Goal: Information Seeking & Learning: Compare options

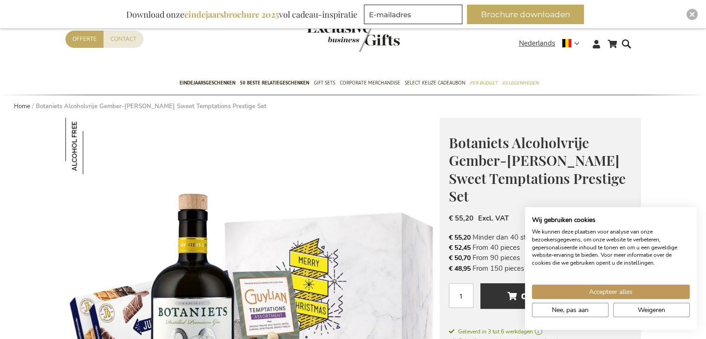
scroll to position [35, 0]
click at [276, 85] on span "50 beste relatiegeschenken" at bounding box center [274, 83] width 69 height 10
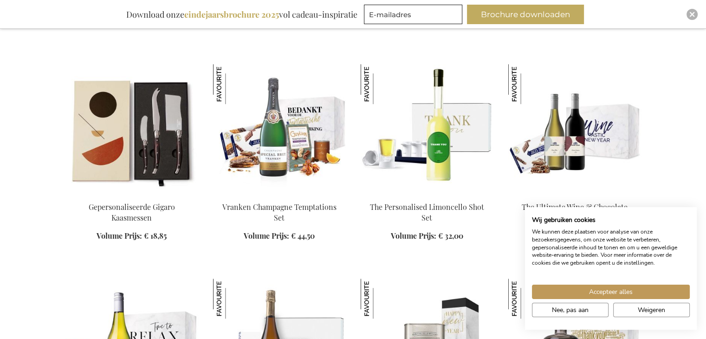
scroll to position [553, 0]
click at [447, 191] on img at bounding box center [427, 129] width 133 height 130
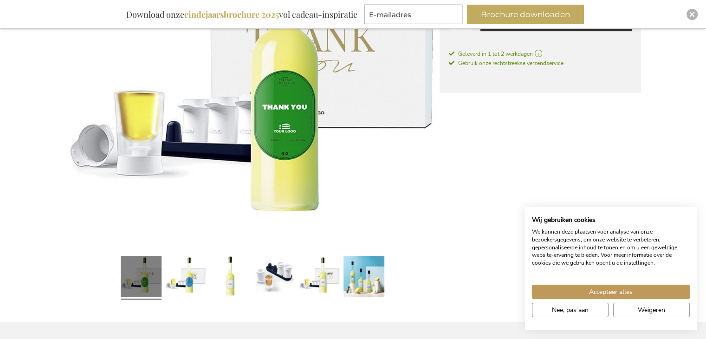
scroll to position [278, 0]
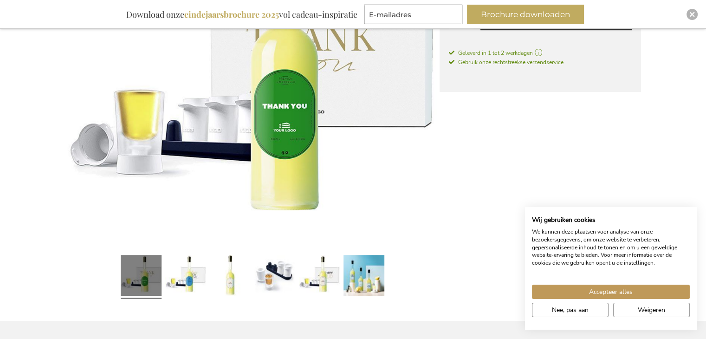
click at [206, 280] on div at bounding box center [185, 276] width 45 height 51
click at [355, 288] on link at bounding box center [364, 276] width 41 height 51
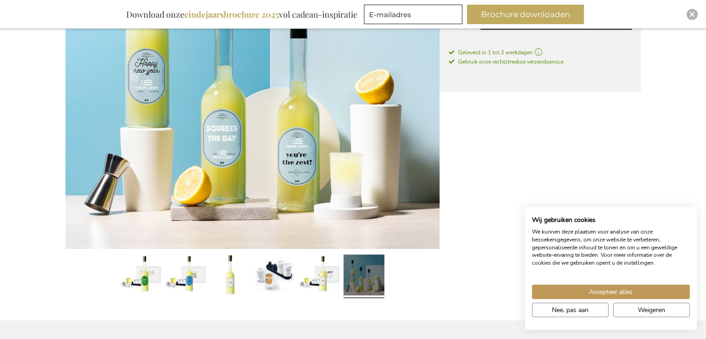
scroll to position [306, 0]
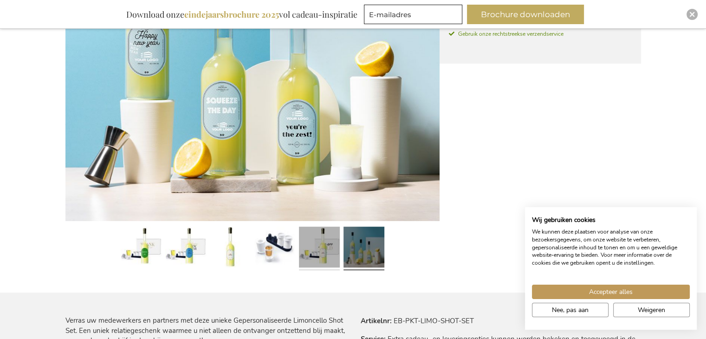
click at [318, 254] on link at bounding box center [319, 248] width 41 height 51
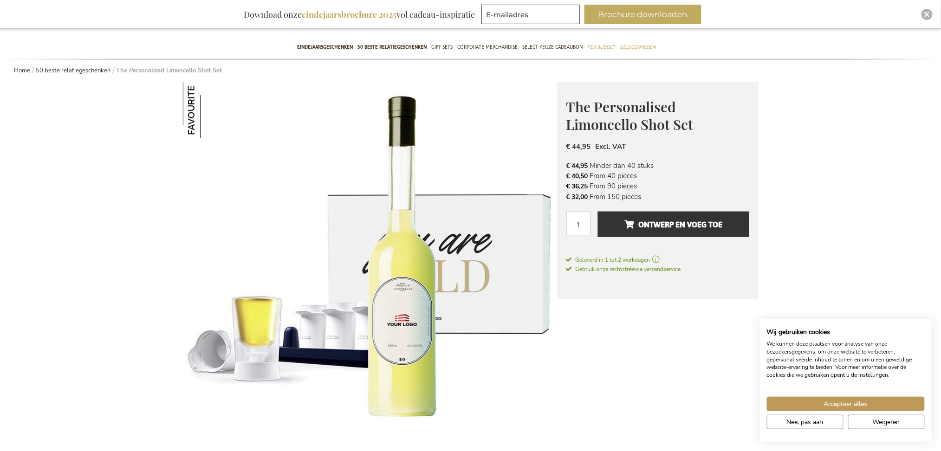
scroll to position [0, 0]
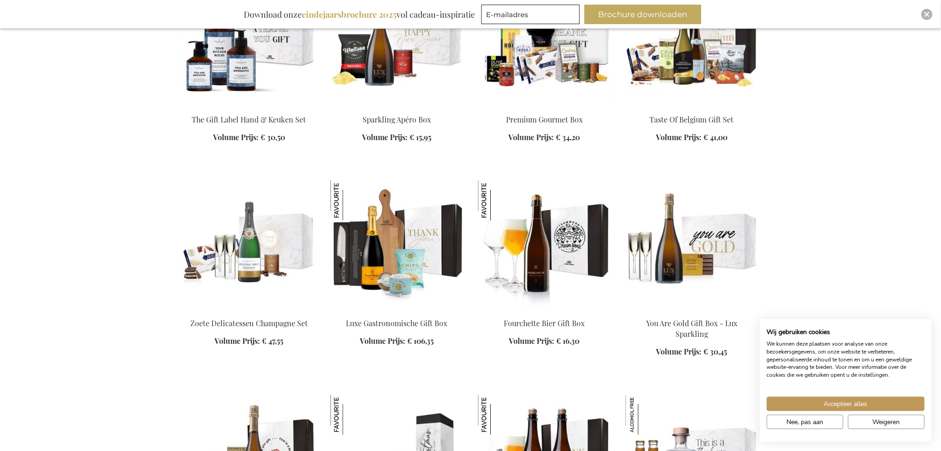
scroll to position [1081, 5]
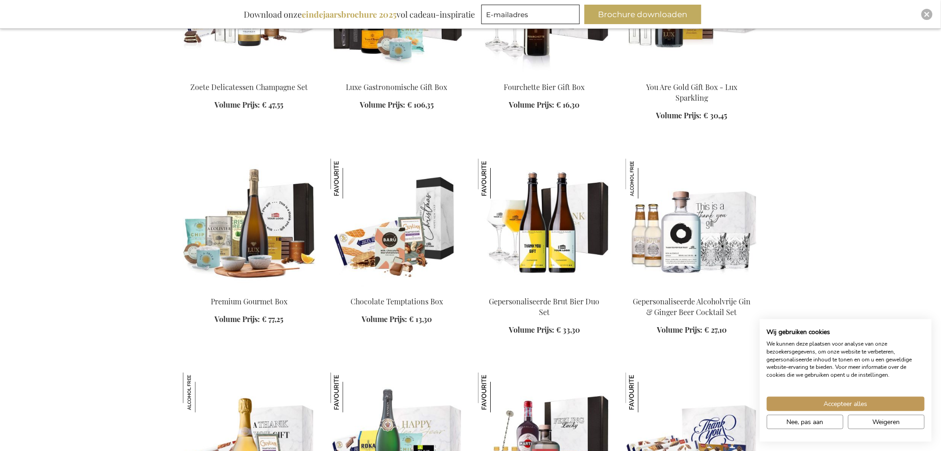
scroll to position [1307, 5]
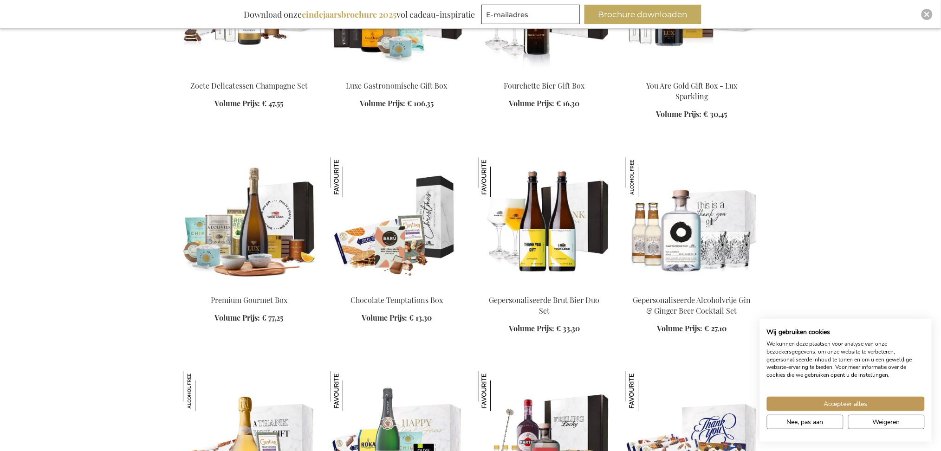
click at [849, 258] on div "Winkelwagen Winkelwagen Sluiten U heeft geen product(en) in uw winkelwagen. Ga …" at bounding box center [470, 294] width 941 height 3203
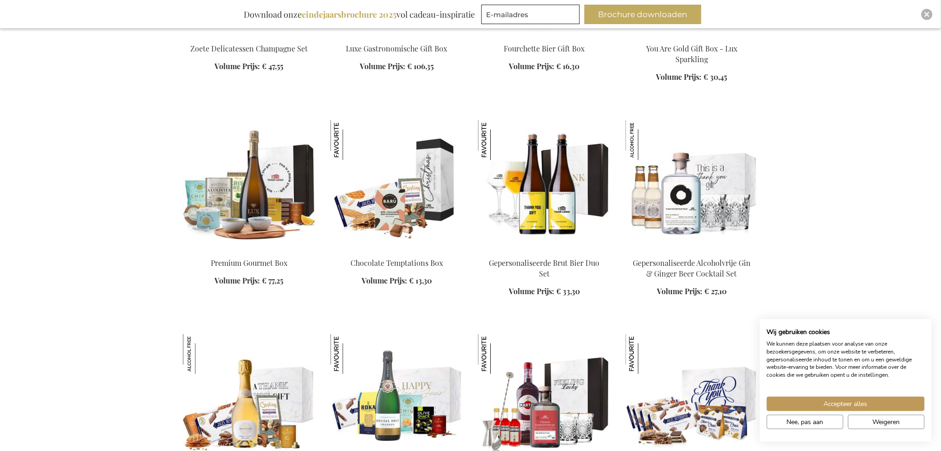
scroll to position [1346, 5]
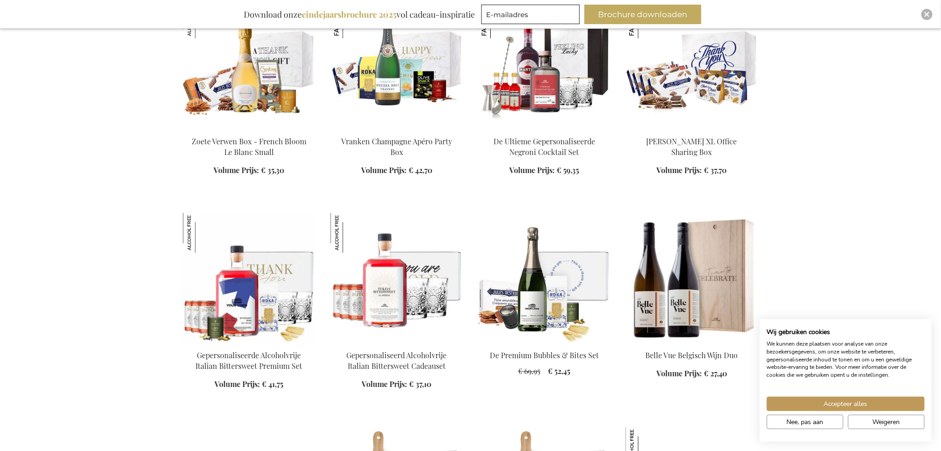
scroll to position [1680, 5]
click at [374, 298] on img at bounding box center [397, 278] width 133 height 130
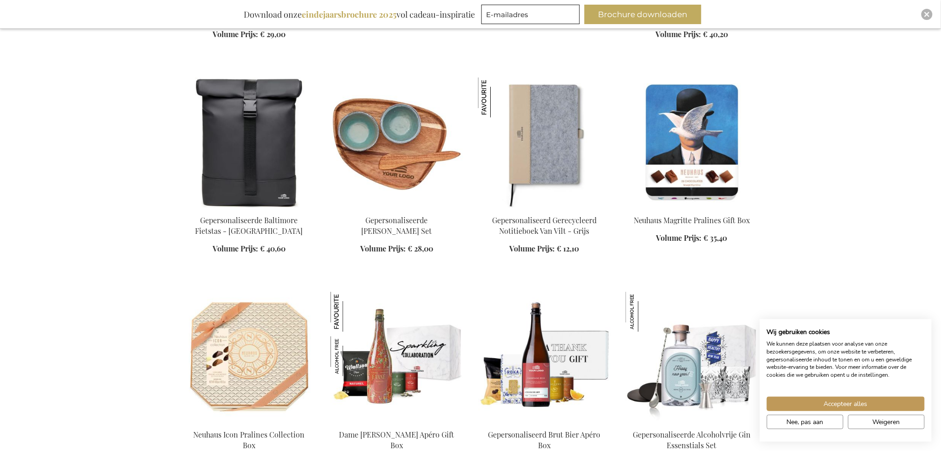
scroll to position [3820, 0]
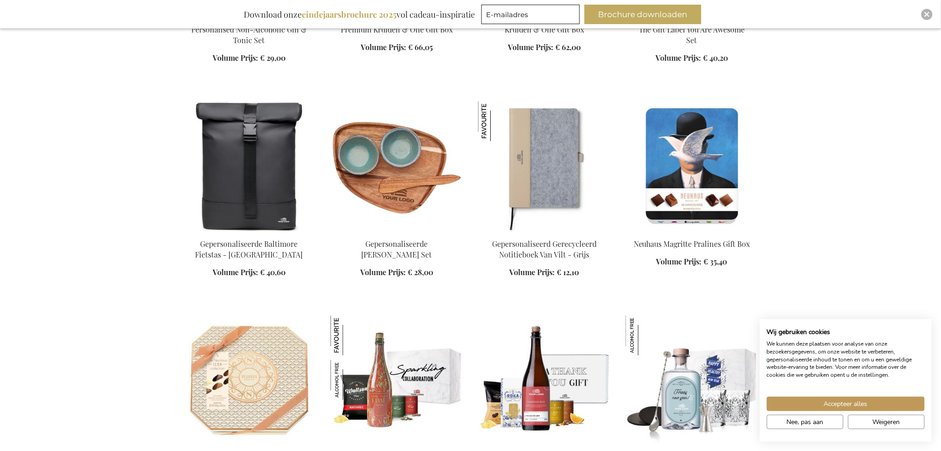
scroll to position [3744, 0]
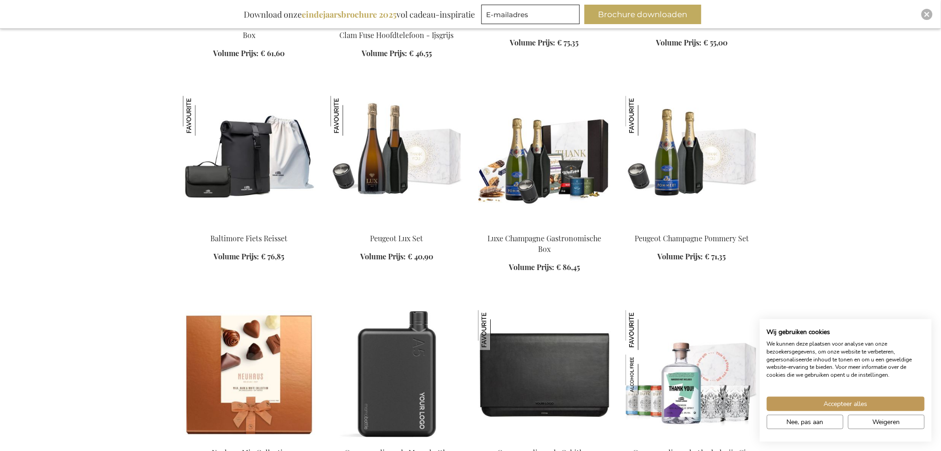
scroll to position [3147, 0]
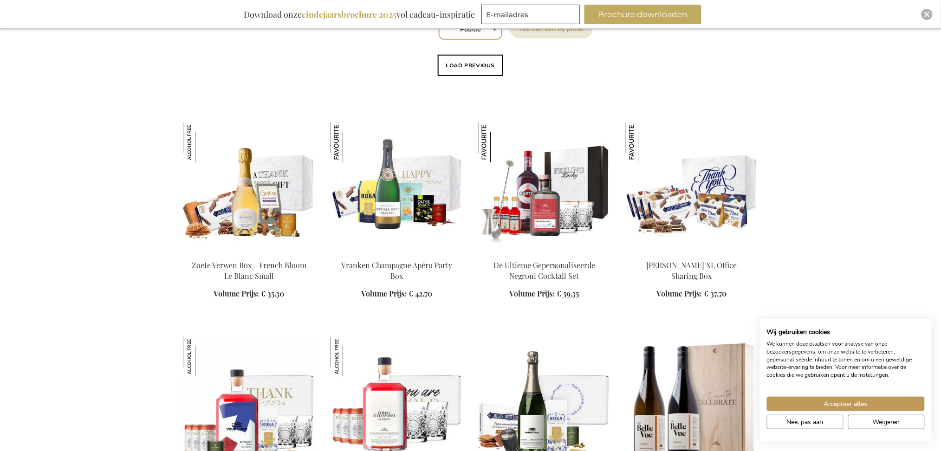
scroll to position [39, 0]
